Goal: Information Seeking & Learning: Learn about a topic

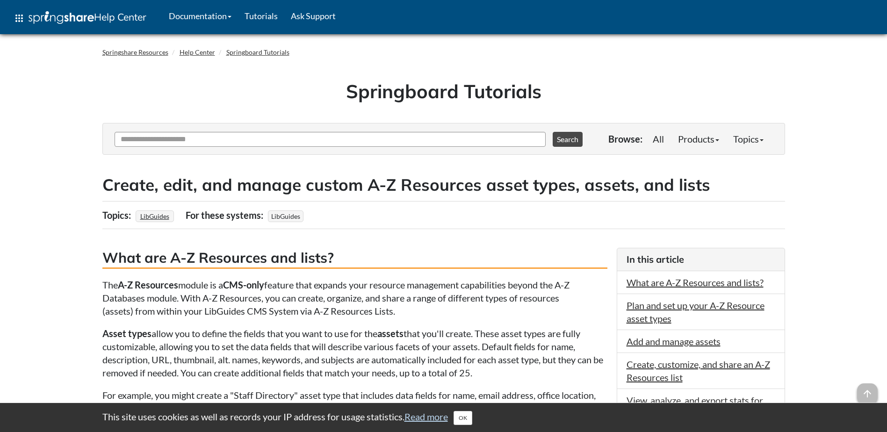
click at [382, 305] on p "The A-Z Resources module is a CMS-only feature that expands your resource manag…" at bounding box center [354, 297] width 505 height 39
click at [267, 292] on p "The A-Z Resources module is a CMS-only feature that expands your resource manag…" at bounding box center [354, 297] width 505 height 39
click at [115, 302] on p "The A-Z Resources module is a CMS-only feature that expands your resource manag…" at bounding box center [354, 297] width 505 height 39
click at [273, 307] on p "The A-Z Resources module is a CMS-only feature that expands your resource manag…" at bounding box center [354, 297] width 505 height 39
click at [421, 303] on p "The A-Z Resources module is a CMS-only feature that expands your resource manag…" at bounding box center [354, 297] width 505 height 39
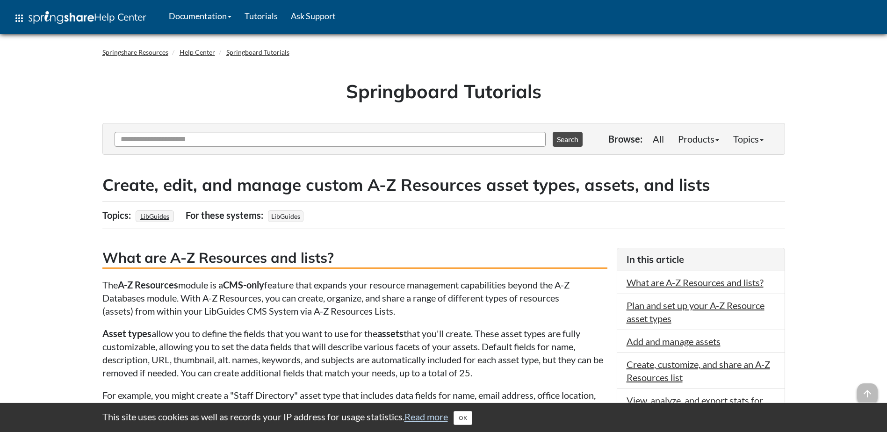
click at [567, 306] on p "The A-Z Resources module is a CMS-only feature that expands your resource manag…" at bounding box center [354, 297] width 505 height 39
click at [482, 316] on p "The A-Z Resources module is a CMS-only feature that expands your resource manag…" at bounding box center [354, 297] width 505 height 39
